Goal: Connect with others: Connect with other users

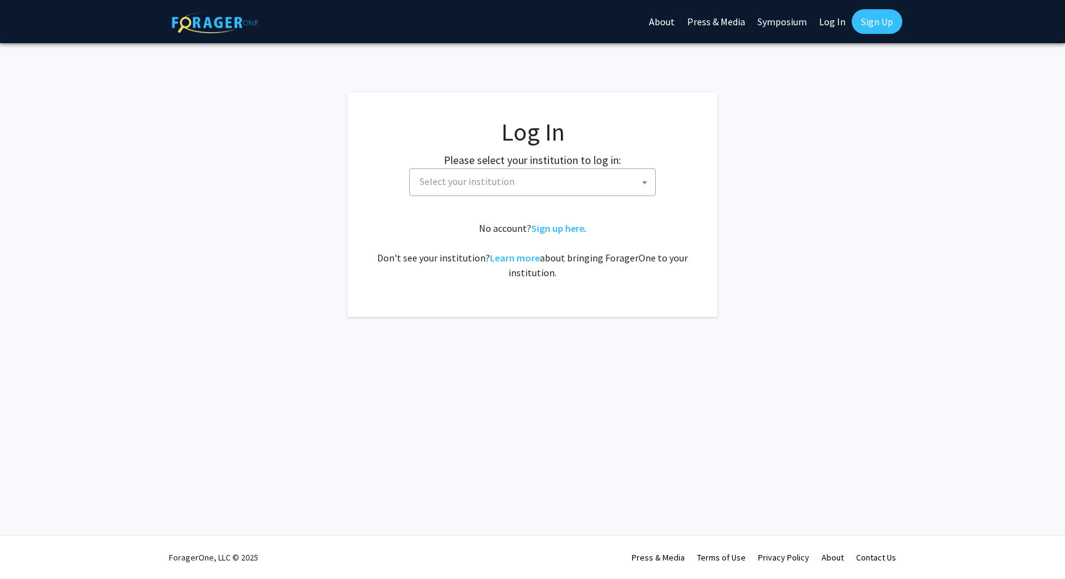
select select
click at [448, 174] on span "Select your institution" at bounding box center [535, 181] width 240 height 25
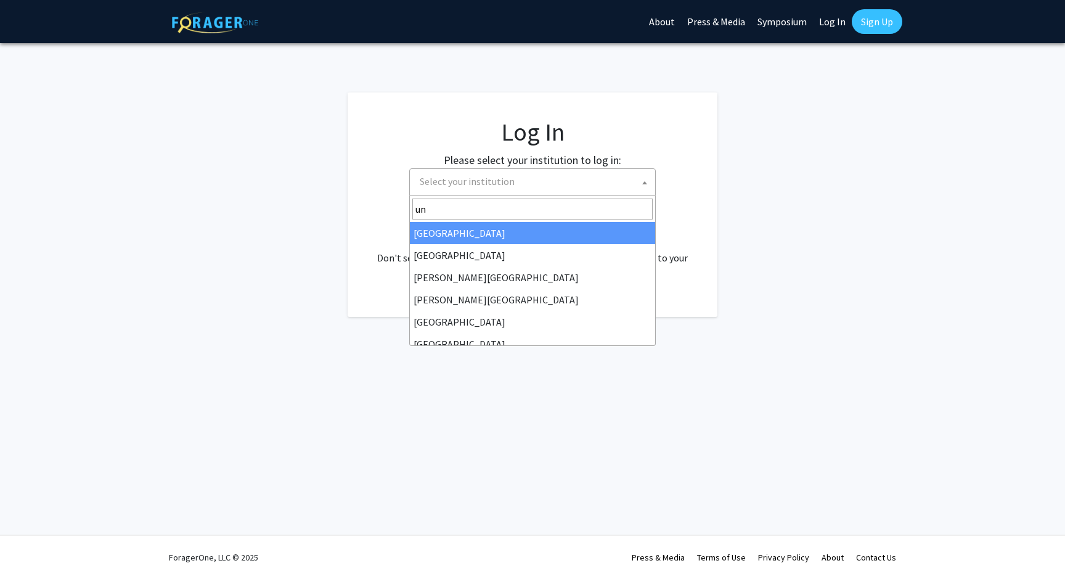
type input "u"
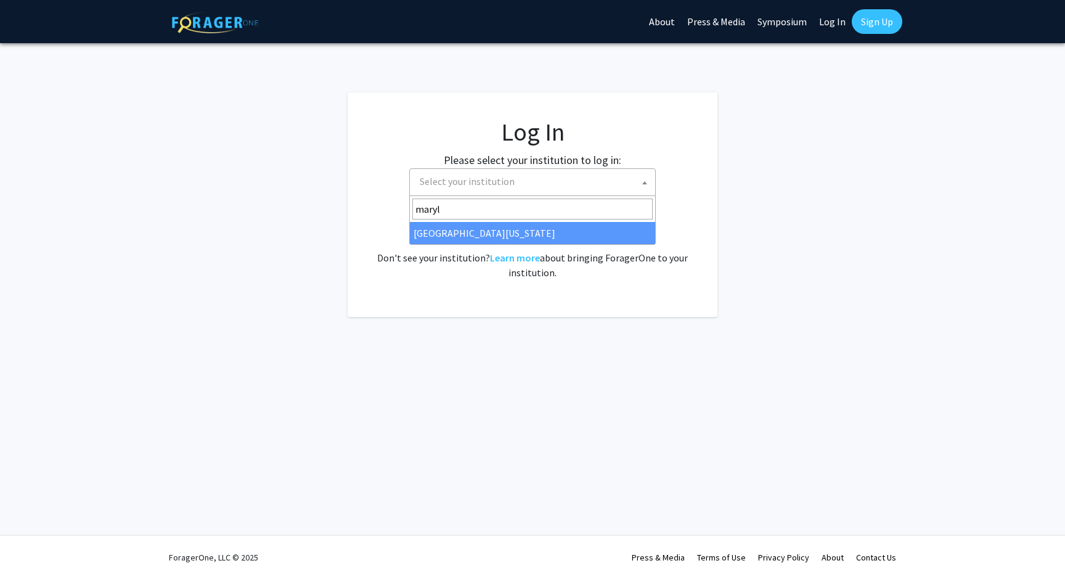
type input "maryl"
select select "31"
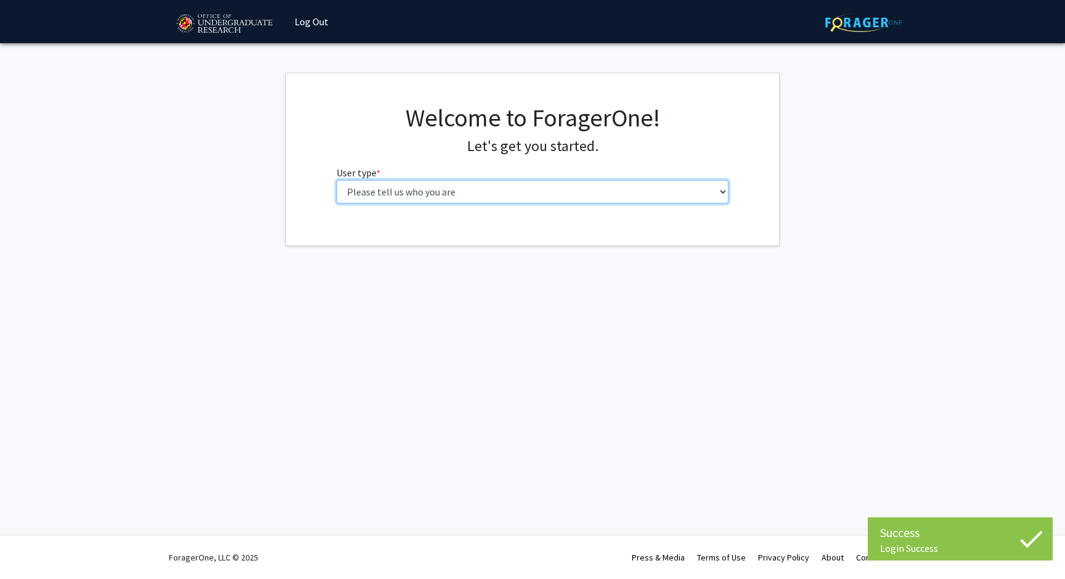
click at [531, 186] on select "Please tell us who you are Undergraduate Student Master's Student Doctoral Cand…" at bounding box center [533, 191] width 393 height 23
select select "1: undergrad"
click at [337, 180] on select "Please tell us who you are Undergraduate Student Master's Student Doctoral Cand…" at bounding box center [533, 191] width 393 height 23
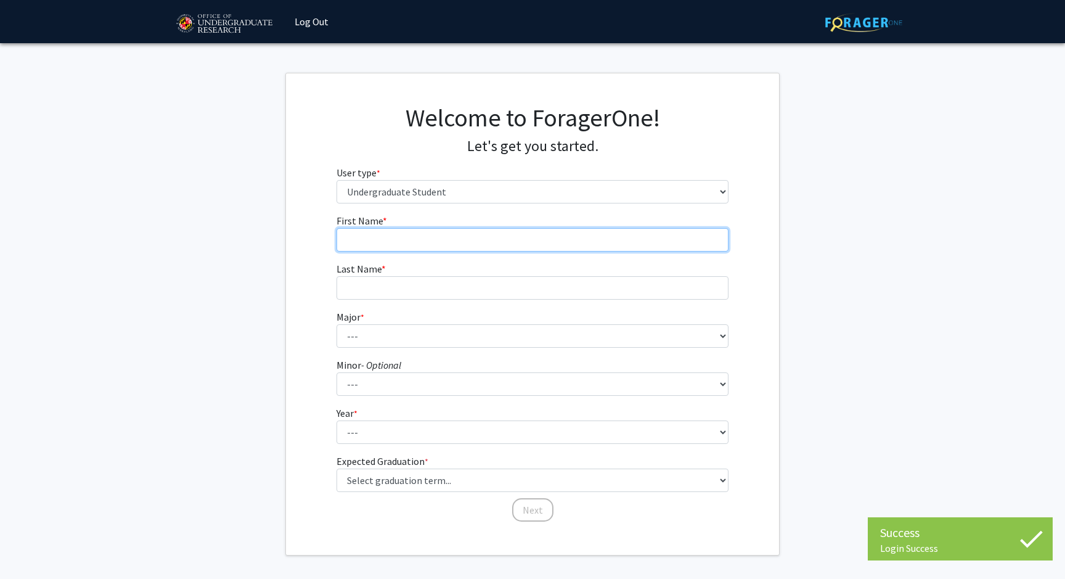
click at [531, 240] on input "First Name * required" at bounding box center [533, 239] width 393 height 23
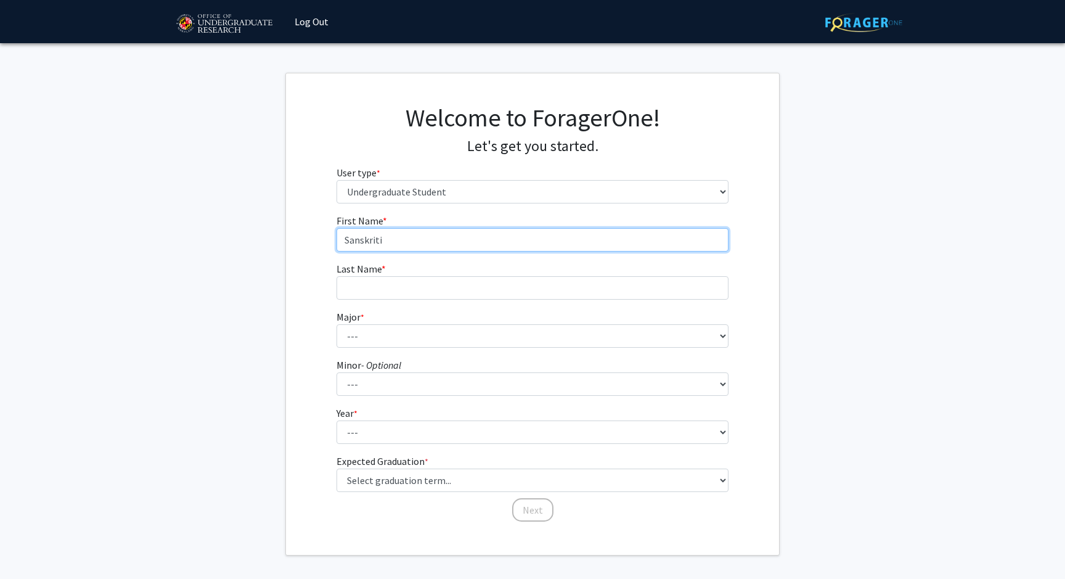
type input "Sanskriti"
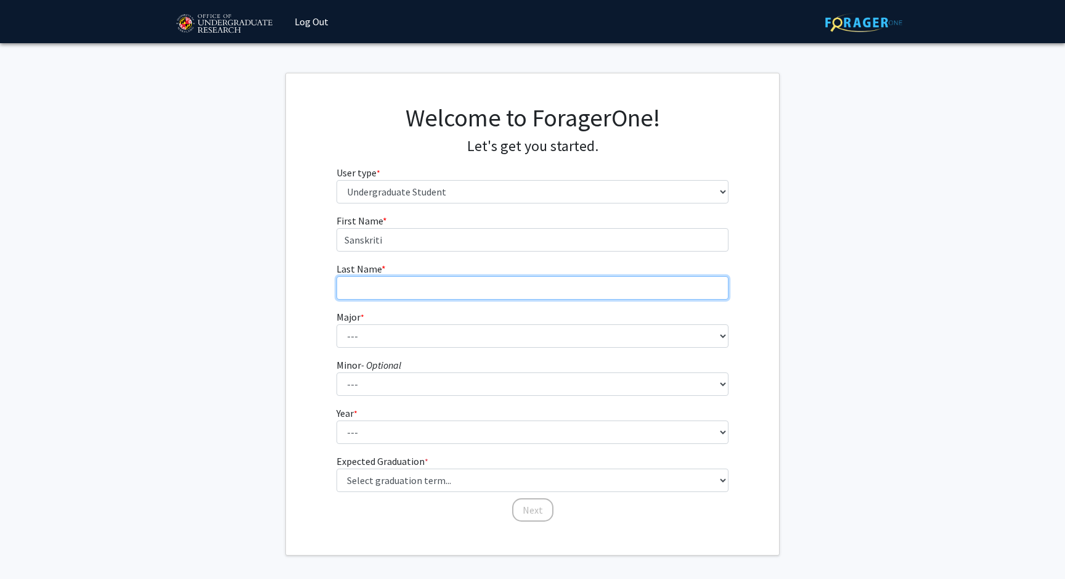
click at [470, 288] on input "Last Name * required" at bounding box center [533, 287] width 393 height 23
type input "Farswal"
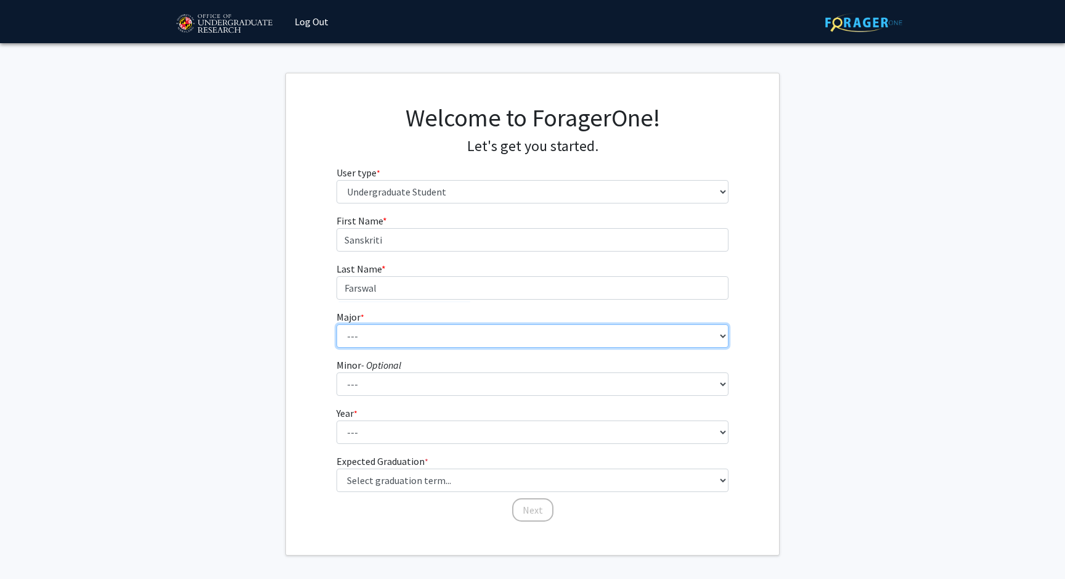
click at [457, 341] on select "--- Accounting Aerospace Engineering African American and Africana Studies Agri…" at bounding box center [533, 335] width 393 height 23
click at [337, 324] on select "--- Accounting Aerospace Engineering African American and Africana Studies Agri…" at bounding box center [533, 335] width 393 height 23
click at [435, 335] on select "--- Accounting Aerospace Engineering African American and Africana Studies Agri…" at bounding box center [533, 335] width 393 height 23
select select "28: 2329"
click at [337, 324] on select "--- Accounting Aerospace Engineering African American and Africana Studies Agri…" at bounding box center [533, 335] width 393 height 23
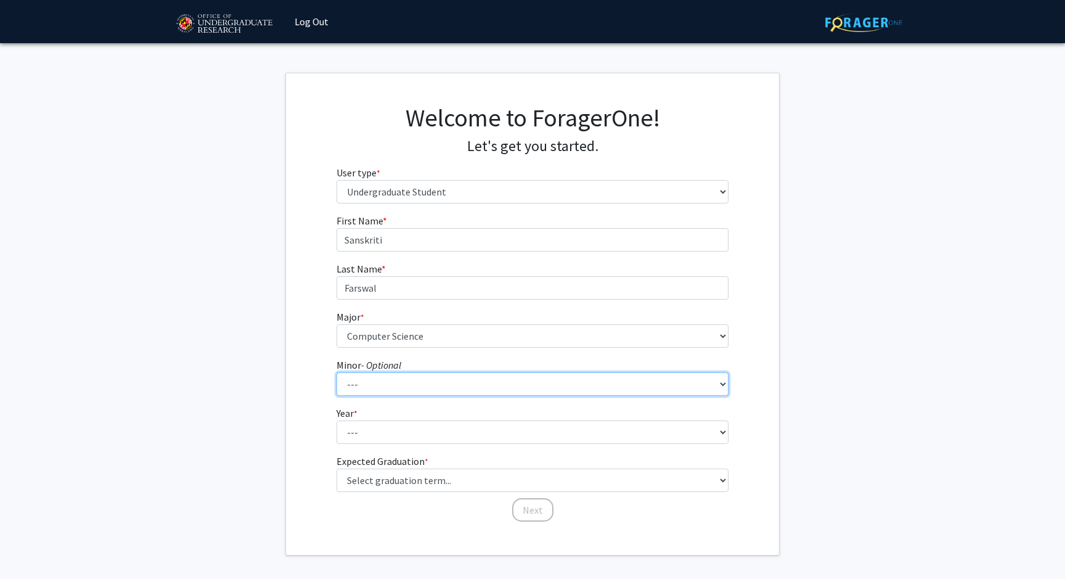
click at [406, 385] on select "--- Actuarial Mathematics Advanced Cybersecurity Experience for Students Africa…" at bounding box center [533, 383] width 393 height 23
click at [337, 372] on select "--- Actuarial Mathematics Advanced Cybersecurity Experience for Students Africa…" at bounding box center [533, 383] width 393 height 23
click at [394, 445] on form "First Name * required Sanskriti Last Name * required Farswal Major * required -…" at bounding box center [533, 361] width 393 height 297
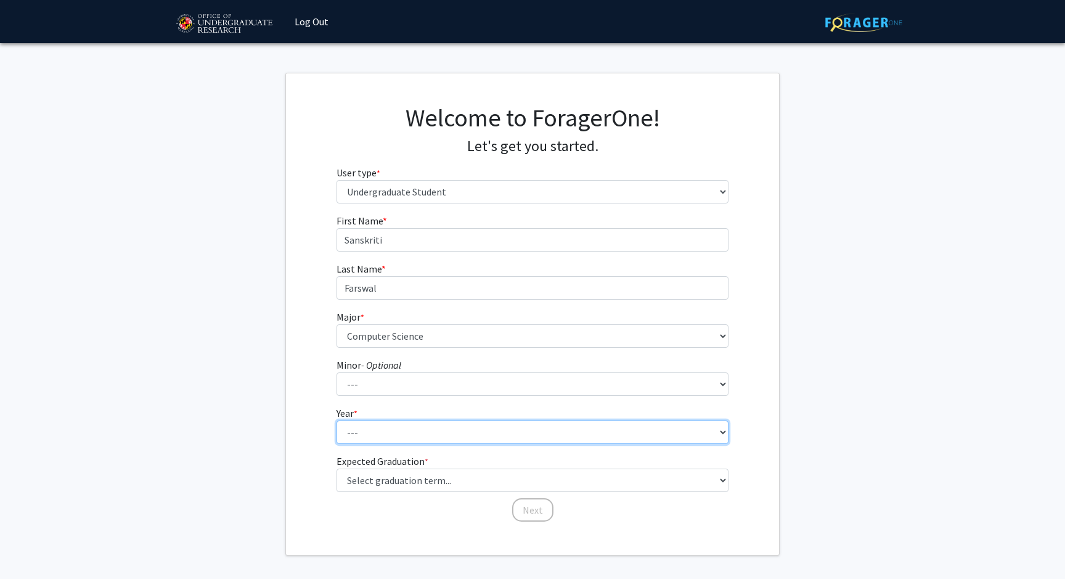
click at [395, 438] on select "--- First-year Sophomore Junior Senior Postbaccalaureate Certificate" at bounding box center [533, 431] width 393 height 23
select select "1: first-year"
click at [337, 420] on select "--- First-year Sophomore Junior Senior Postbaccalaureate Certificate" at bounding box center [533, 431] width 393 height 23
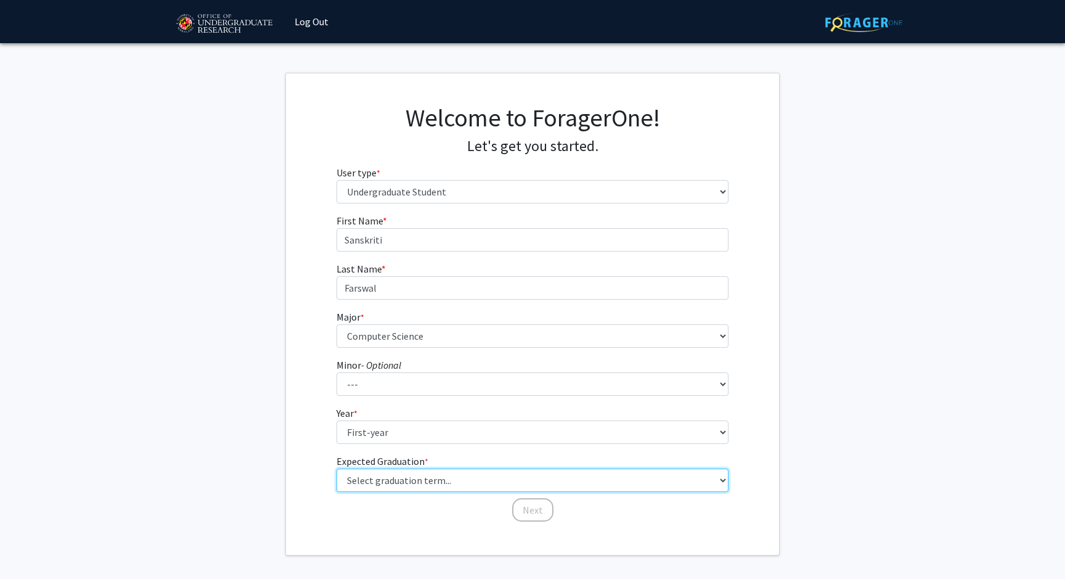
click at [390, 477] on select "Select graduation term... Spring 2025 Summer 2025 Fall 2025 Winter 2025 Spring …" at bounding box center [533, 480] width 393 height 23
select select "17: spring_2029"
click at [337, 469] on select "Select graduation term... Spring 2025 Summer 2025 Fall 2025 Winter 2025 Spring …" at bounding box center [533, 480] width 393 height 23
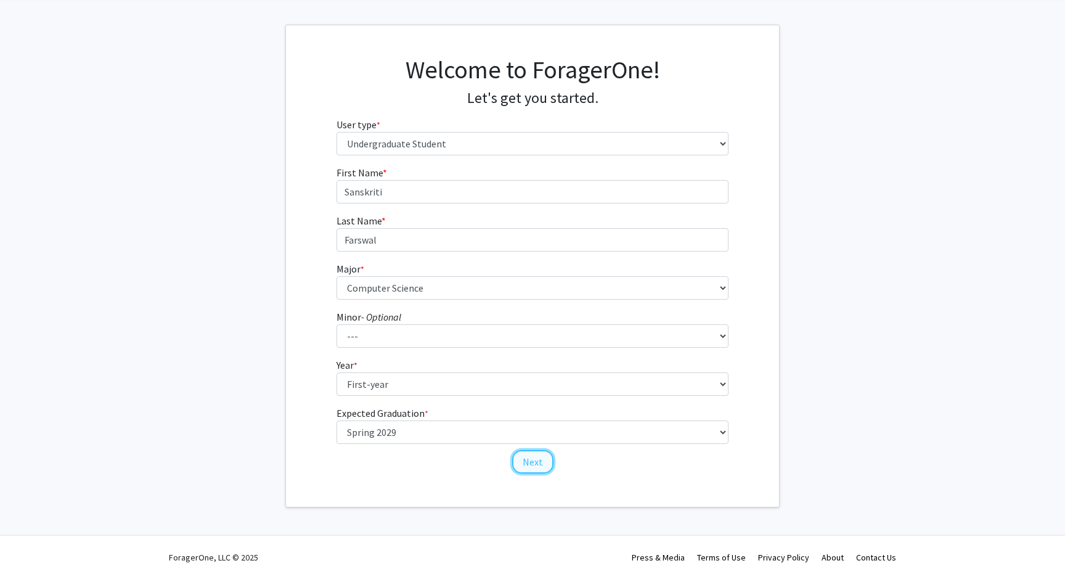
click at [528, 468] on button "Next" at bounding box center [532, 461] width 41 height 23
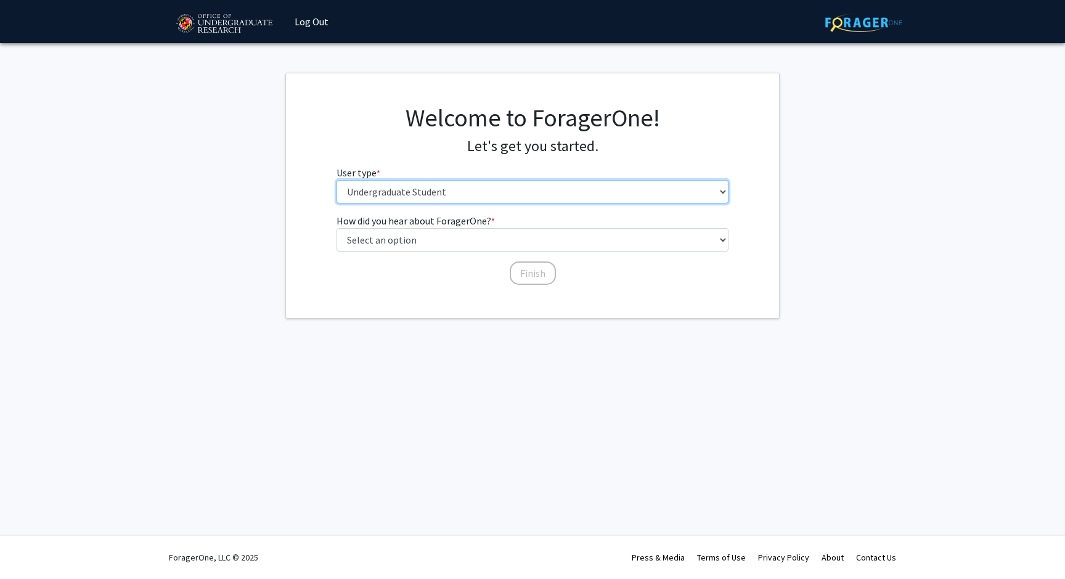
click at [509, 192] on select "Please tell us who you are Undergraduate Student Master's Student Doctoral Cand…" at bounding box center [533, 191] width 393 height 23
click at [337, 180] on select "Please tell us who you are Undergraduate Student Master's Student Doctoral Cand…" at bounding box center [533, 191] width 393 height 23
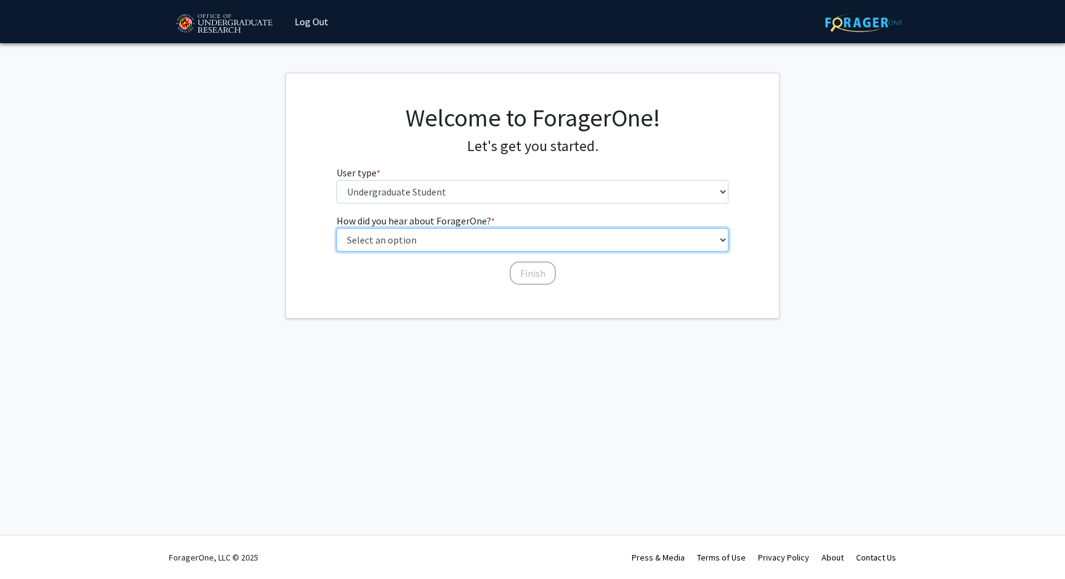
click at [501, 242] on select "Select an option Peer/student recommendation Faculty/staff recommendation Unive…" at bounding box center [533, 239] width 393 height 23
select select "3: university_website"
click at [337, 228] on select "Select an option Peer/student recommendation Faculty/staff recommendation Unive…" at bounding box center [533, 239] width 393 height 23
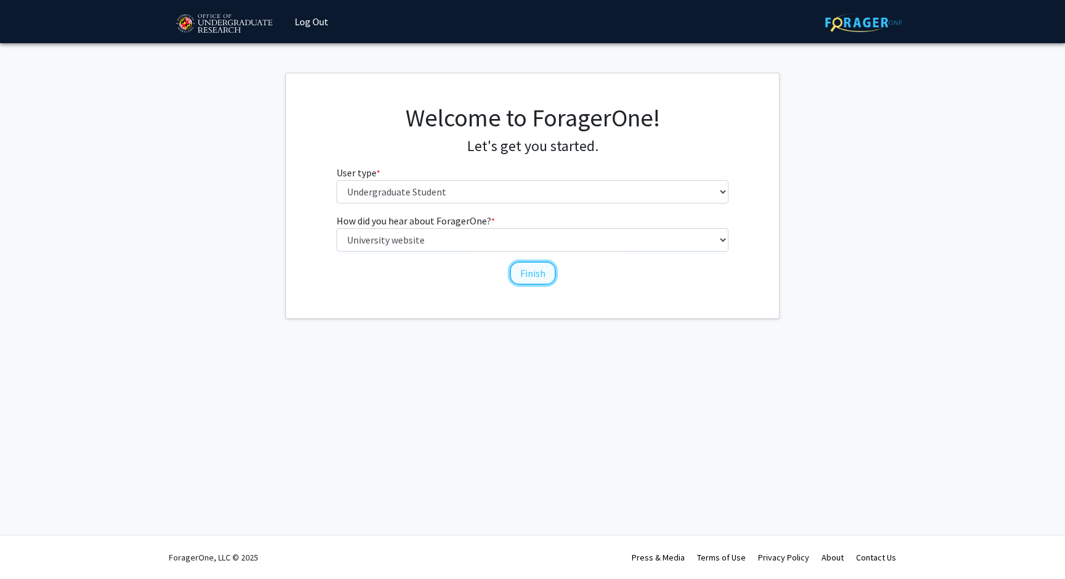
click at [524, 278] on button "Finish" at bounding box center [533, 272] width 46 height 23
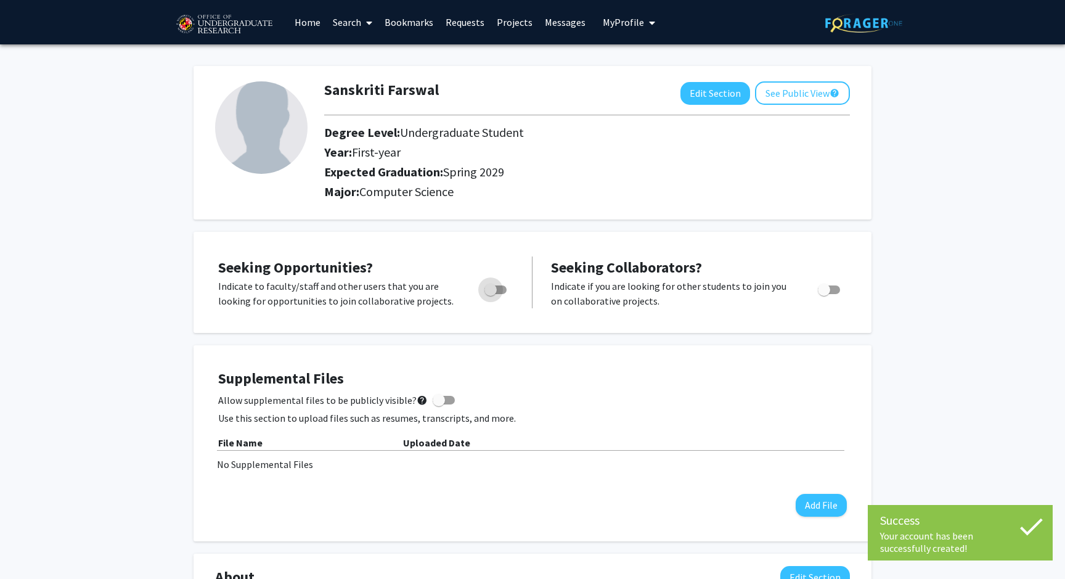
click at [502, 287] on span "Toggle" at bounding box center [496, 289] width 22 height 9
click at [491, 294] on input "Are you actively seeking opportunities?" at bounding box center [490, 294] width 1 height 1
checkbox input "true"
click at [826, 295] on span "Toggle" at bounding box center [824, 290] width 12 height 12
click at [824, 295] on input "Would you like to receive other student requests to work with you?" at bounding box center [824, 294] width 1 height 1
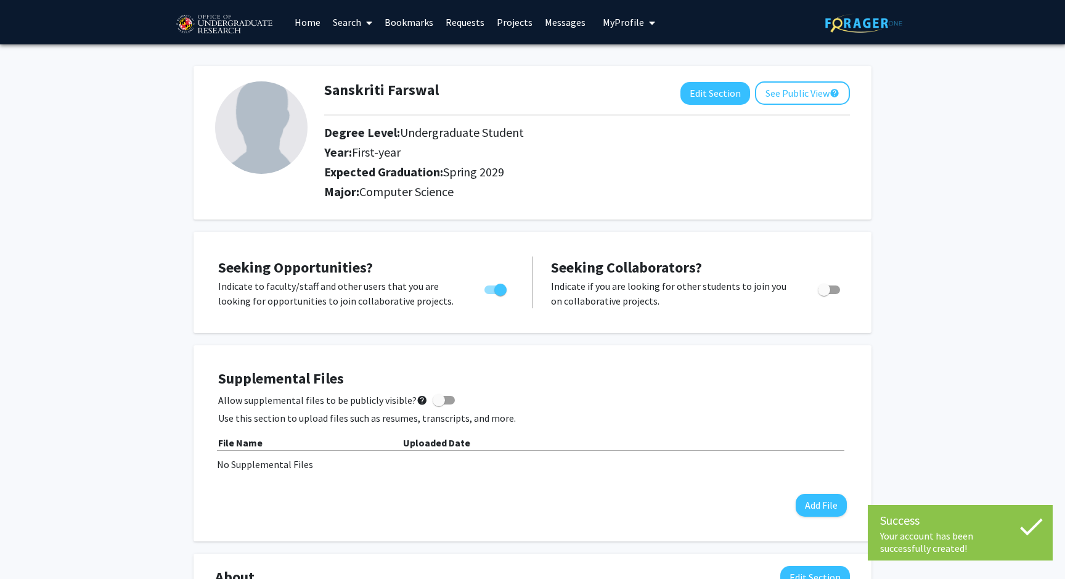
checkbox input "true"
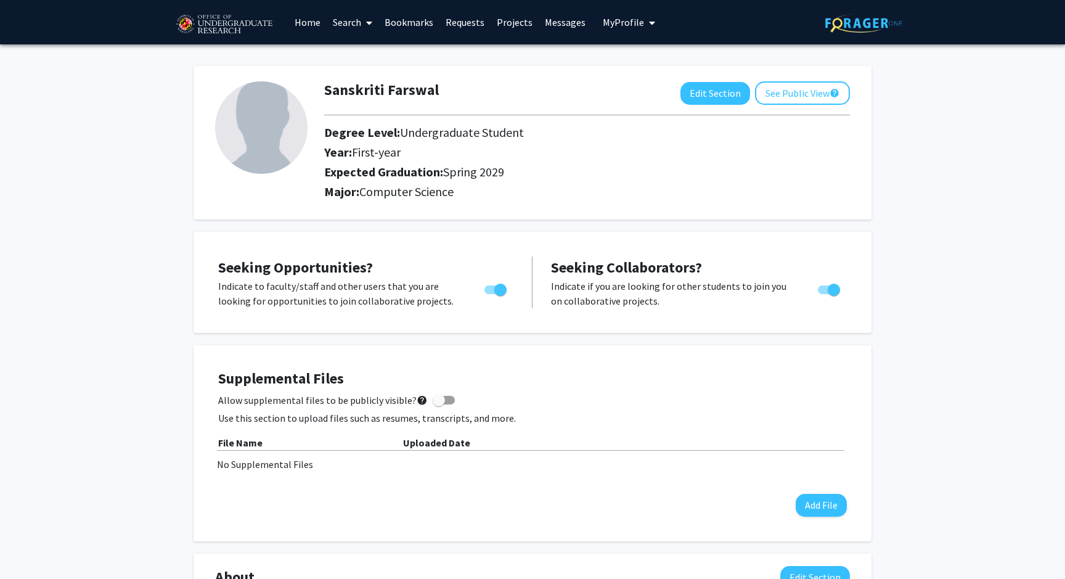
click at [356, 17] on link "Search" at bounding box center [353, 22] width 52 height 43
click at [347, 19] on link "Search" at bounding box center [353, 22] width 52 height 43
click at [351, 22] on link "Search" at bounding box center [353, 22] width 52 height 43
click at [649, 16] on span "My profile dropdown to access profile and logout" at bounding box center [649, 22] width 11 height 43
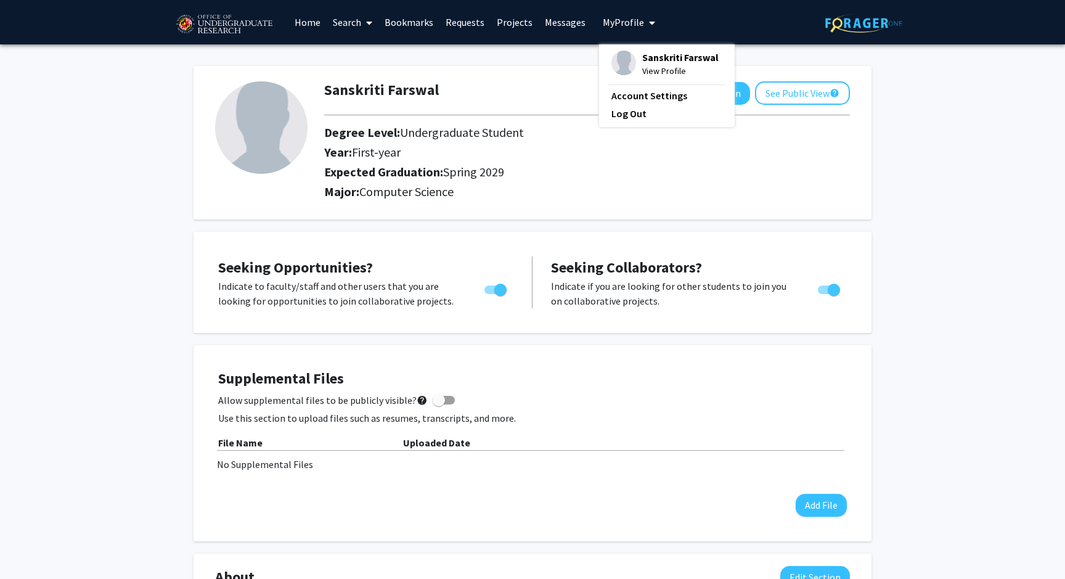
click at [649, 17] on span "My profile dropdown to access profile and logout" at bounding box center [649, 22] width 11 height 43
click at [349, 27] on link "Search" at bounding box center [353, 22] width 52 height 43
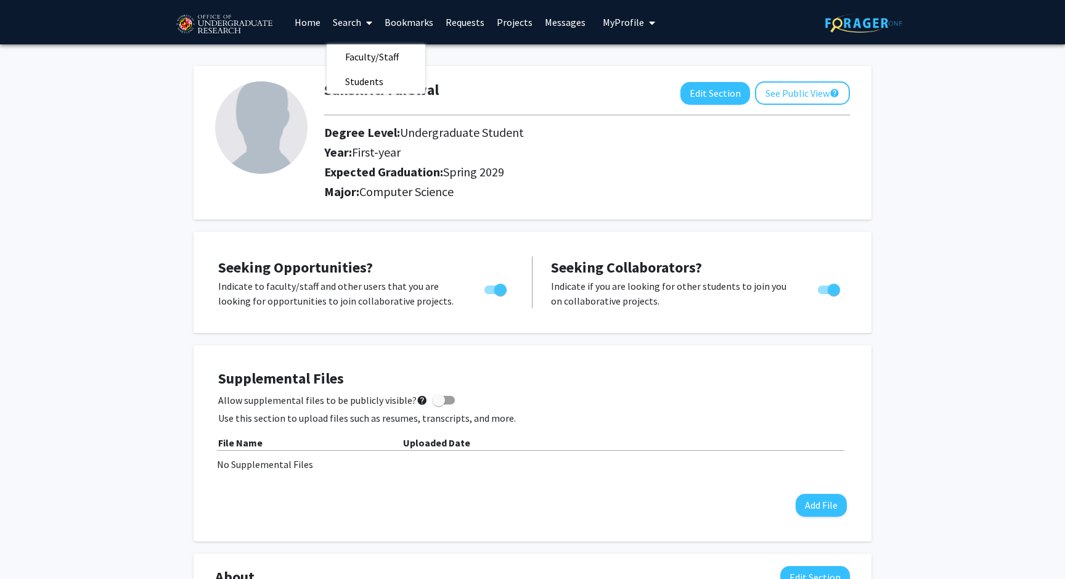
click at [349, 27] on link "Search" at bounding box center [353, 22] width 52 height 43
click at [348, 23] on link "Search" at bounding box center [353, 22] width 52 height 43
click at [366, 53] on span "Faculty/Staff" at bounding box center [372, 56] width 91 height 25
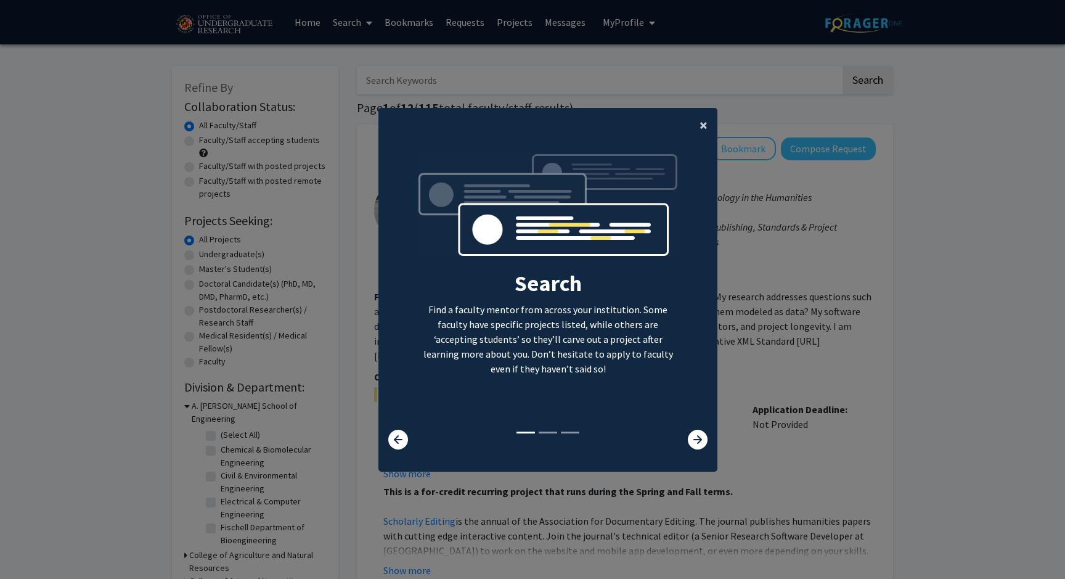
click at [691, 137] on button "×" at bounding box center [704, 125] width 28 height 35
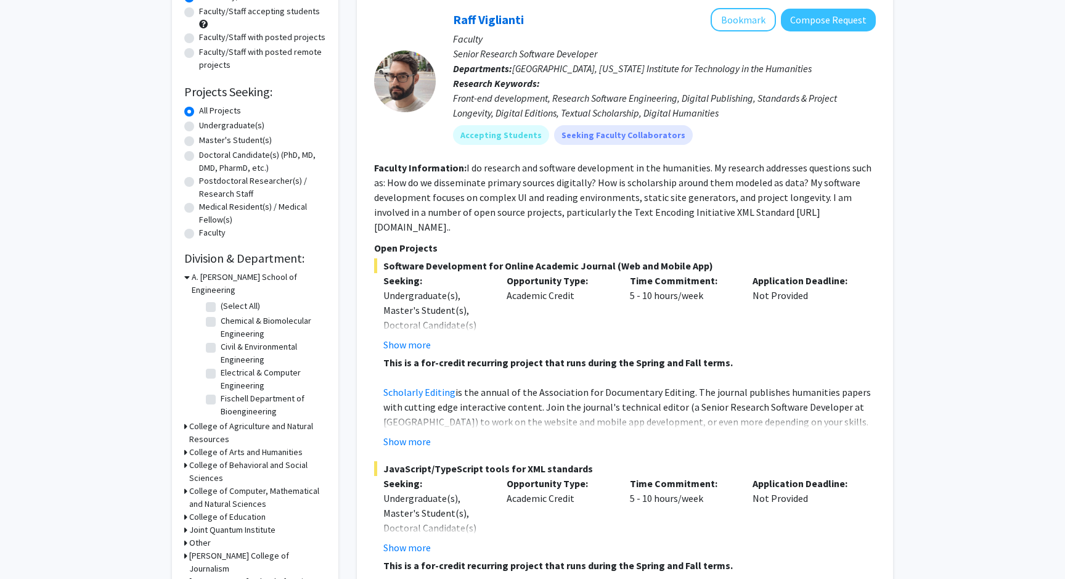
scroll to position [128, 0]
click at [199, 131] on label "Undergraduate(s)" at bounding box center [231, 126] width 65 height 13
click at [199, 128] on input "Undergraduate(s)" at bounding box center [203, 124] width 8 height 8
radio input "true"
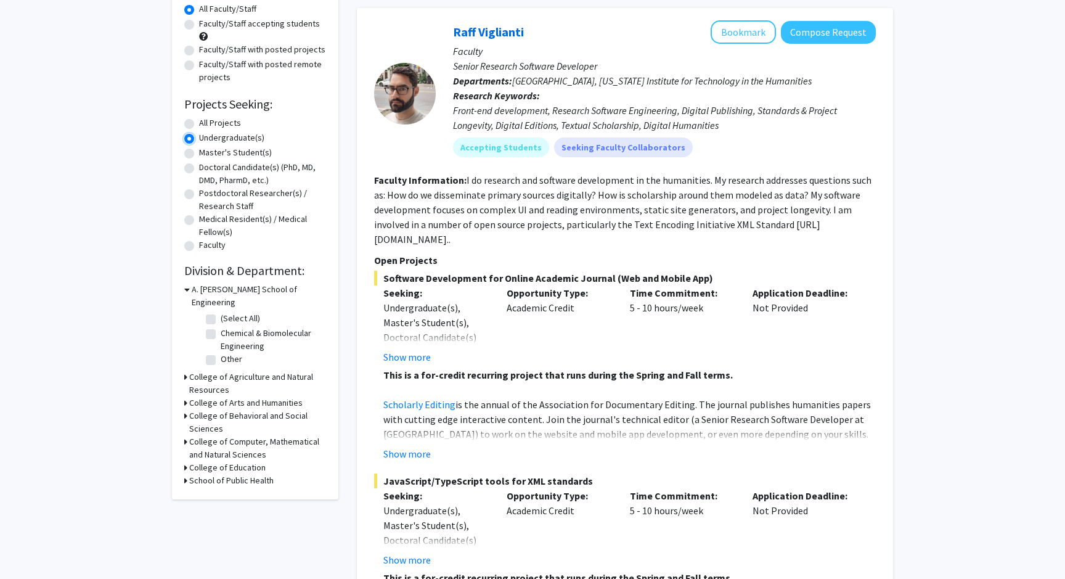
scroll to position [118, 0]
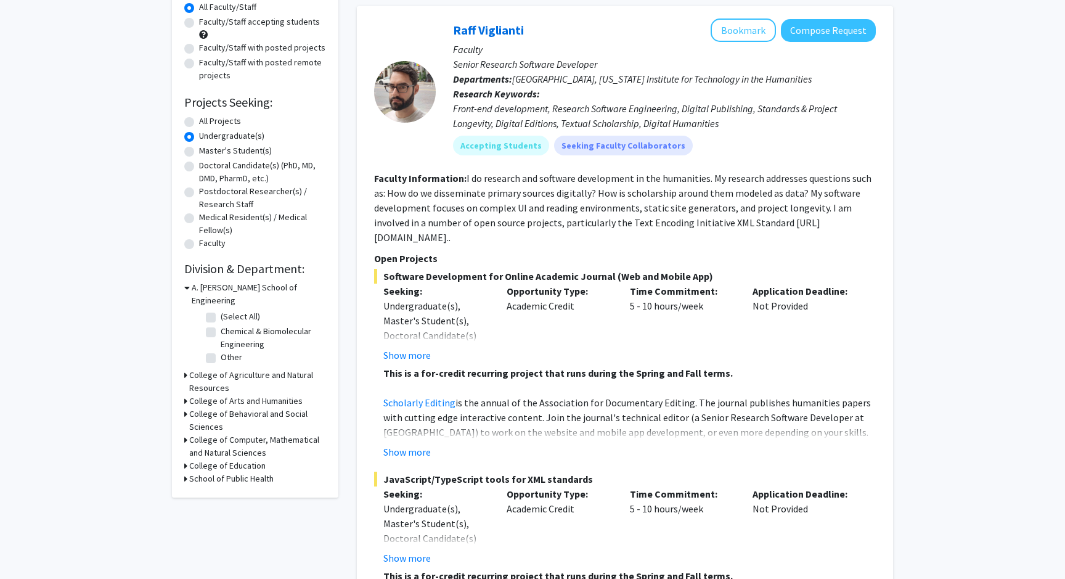
click at [189, 433] on h3 "College of Computer, Mathematical and Natural Sciences" at bounding box center [257, 446] width 137 height 26
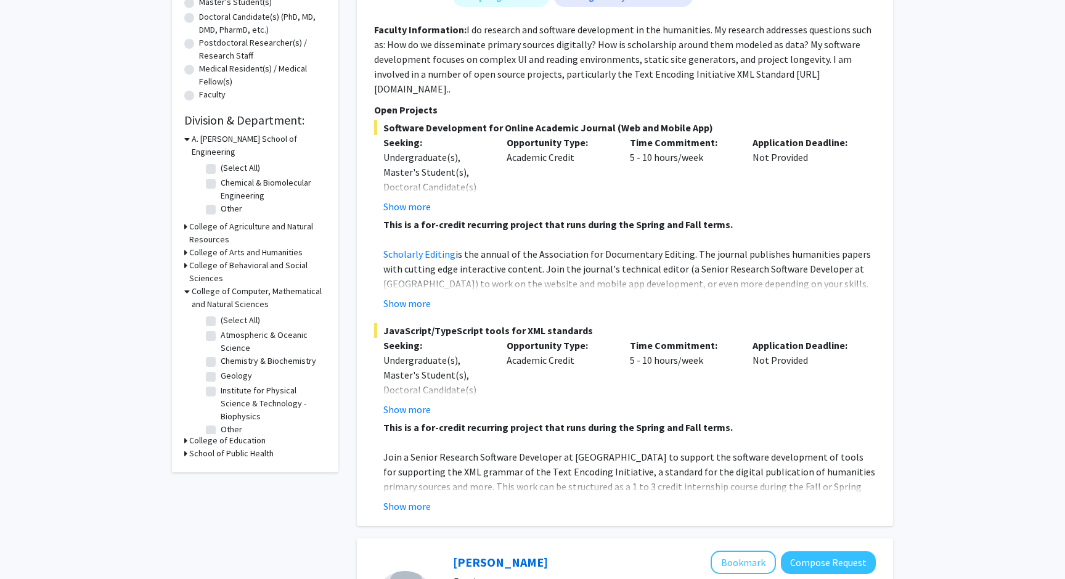
scroll to position [266, 0]
click at [210, 435] on h3 "College of Education" at bounding box center [227, 441] width 76 height 13
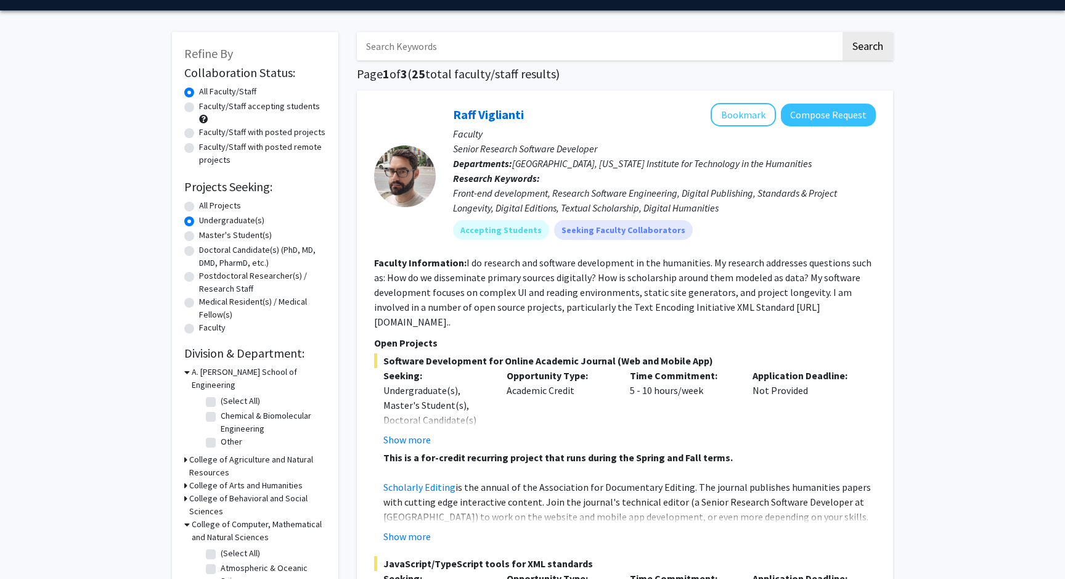
scroll to position [30, 0]
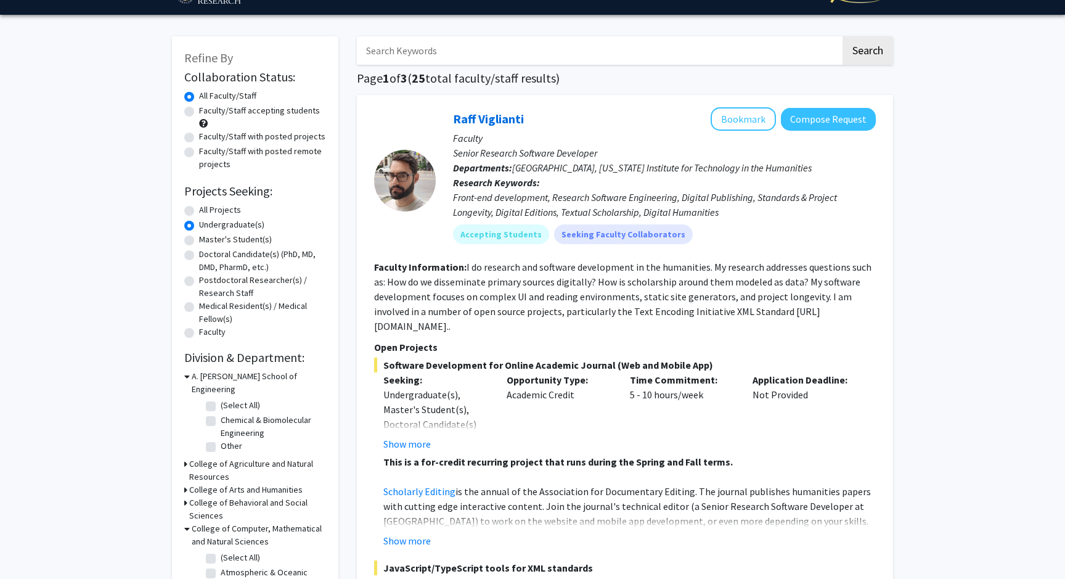
click at [199, 226] on label "Undergraduate(s)" at bounding box center [231, 224] width 65 height 13
click at [199, 226] on input "Undergraduate(s)" at bounding box center [203, 222] width 8 height 8
click at [199, 211] on label "All Projects" at bounding box center [220, 209] width 42 height 13
click at [199, 211] on input "All Projects" at bounding box center [203, 207] width 8 height 8
radio input "true"
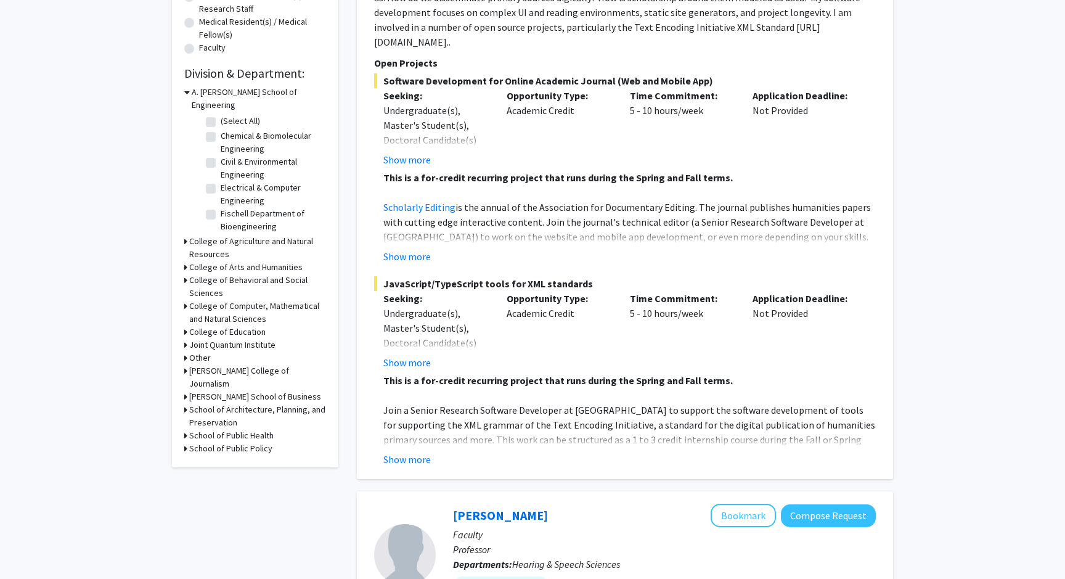
scroll to position [341, 0]
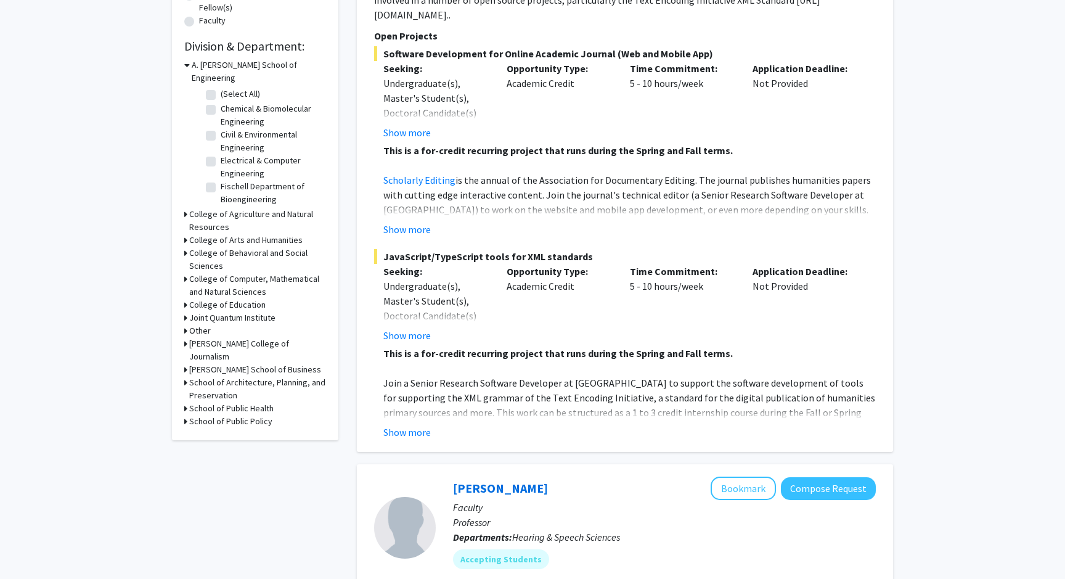
click at [199, 311] on h3 "Joint Quantum Institute" at bounding box center [232, 317] width 86 height 13
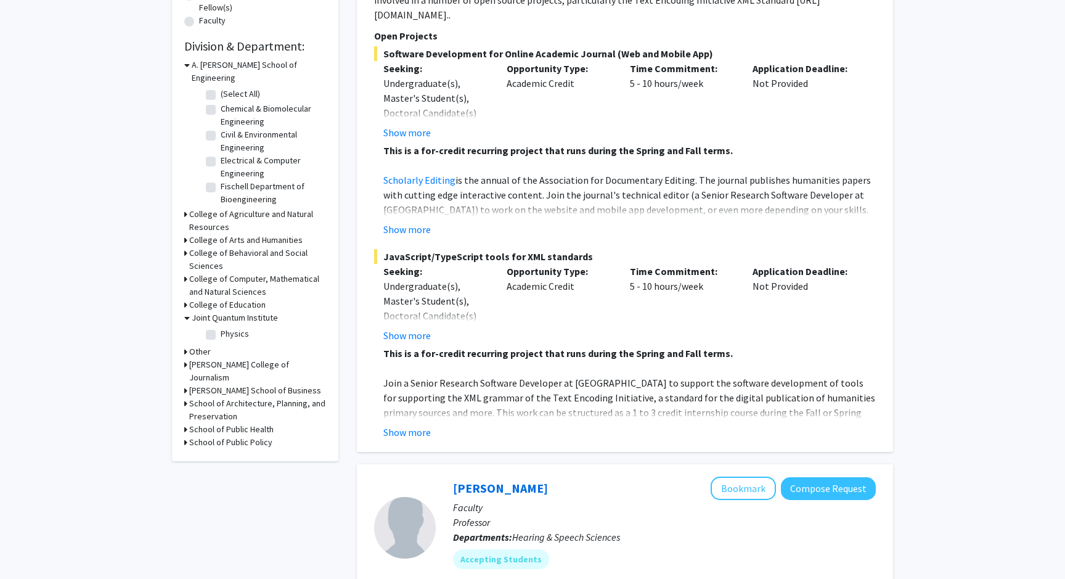
click at [203, 272] on h3 "College of Computer, Mathematical and Natural Sciences" at bounding box center [257, 285] width 137 height 26
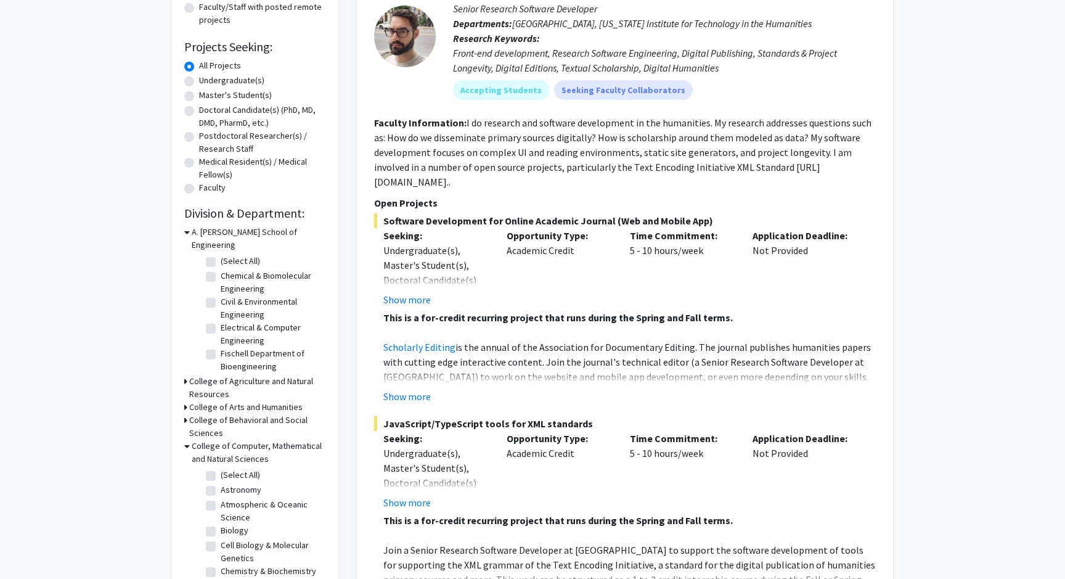
scroll to position [0, 0]
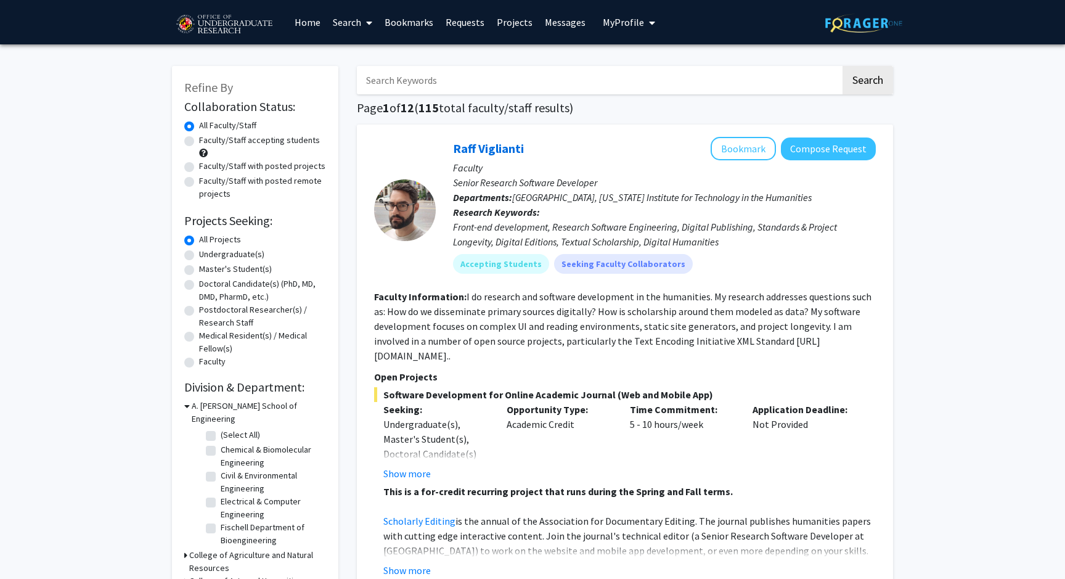
click at [358, 23] on link "Search" at bounding box center [353, 22] width 52 height 43
click at [634, 18] on span "My Profile" at bounding box center [623, 22] width 41 height 12
click at [634, 23] on span "My Profile" at bounding box center [623, 22] width 41 height 12
click at [346, 23] on link "Search" at bounding box center [353, 22] width 52 height 43
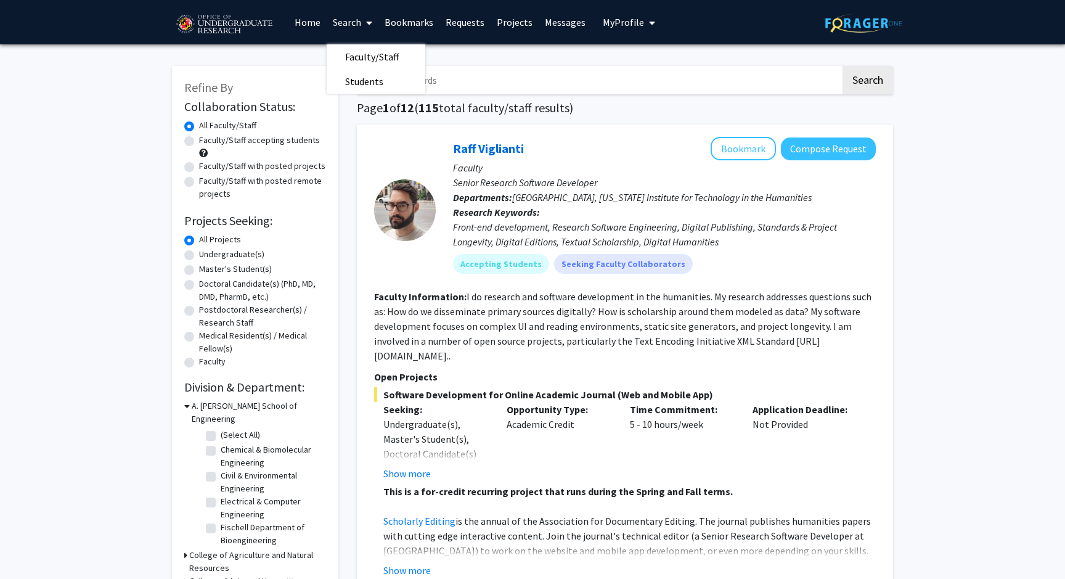
click at [346, 23] on link "Search" at bounding box center [353, 22] width 52 height 43
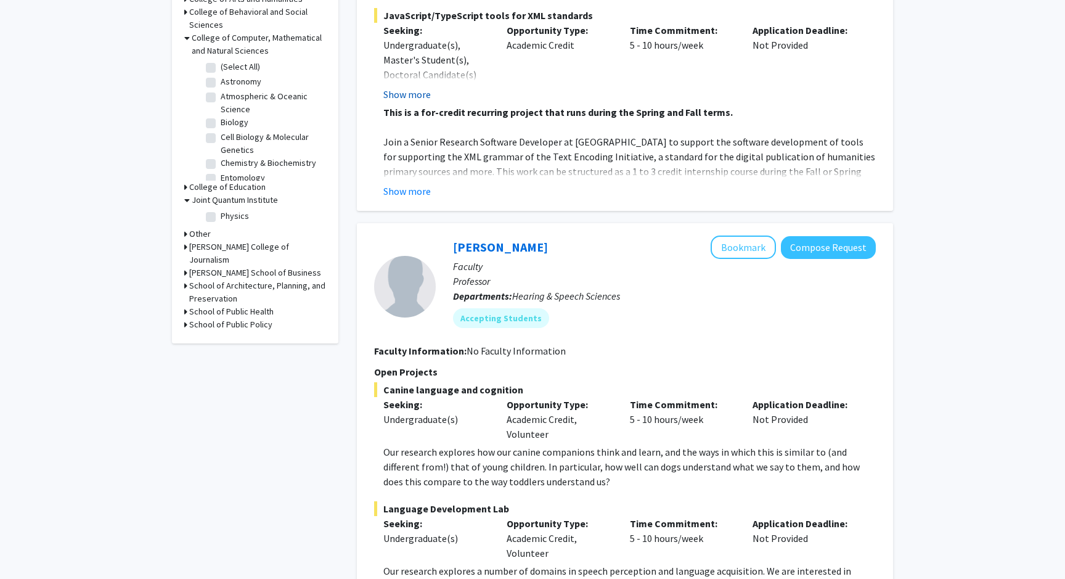
scroll to position [584, 0]
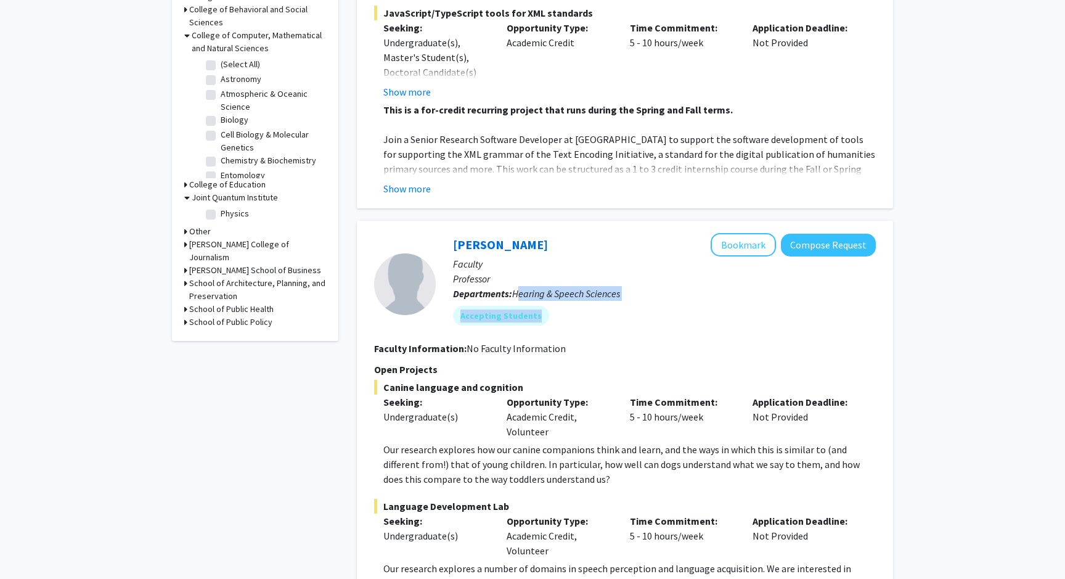
drag, startPoint x: 522, startPoint y: 278, endPoint x: 745, endPoint y: 299, distance: 224.1
click at [745, 299] on div "[PERSON_NAME] Bookmark Compose Request Faculty Professor Departments: Hearing &…" at bounding box center [656, 284] width 440 height 102
click at [524, 306] on mat-chip "Accepting Students" at bounding box center [501, 316] width 96 height 20
